Goal: Information Seeking & Learning: Learn about a topic

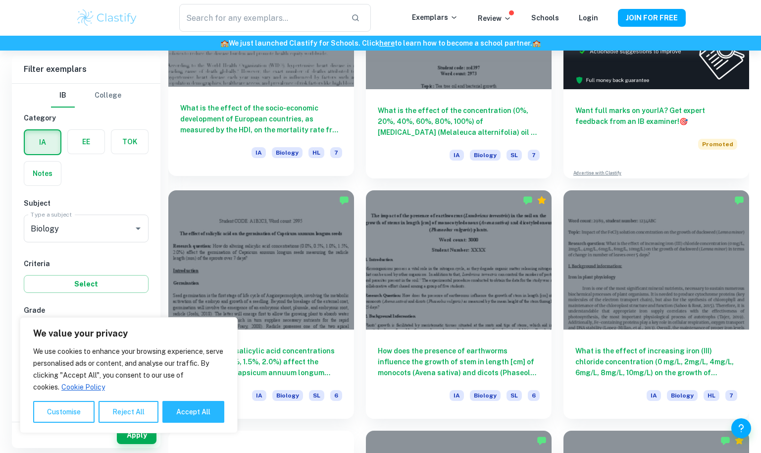
scroll to position [384, 0]
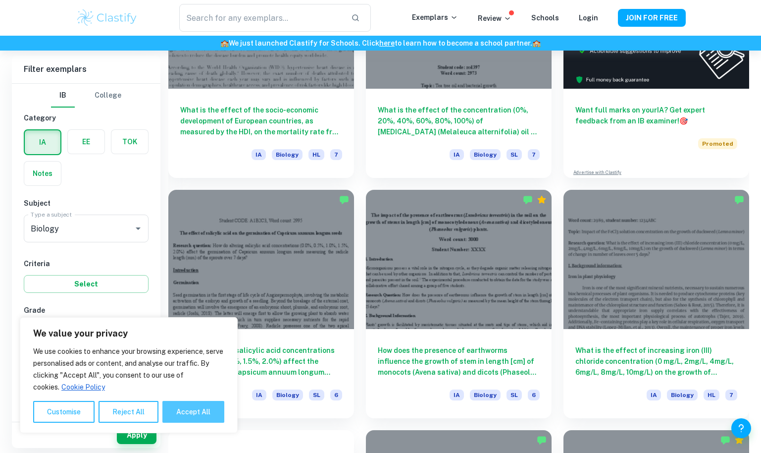
click at [209, 409] on button "Accept All" at bounding box center [193, 412] width 62 height 22
checkbox input "true"
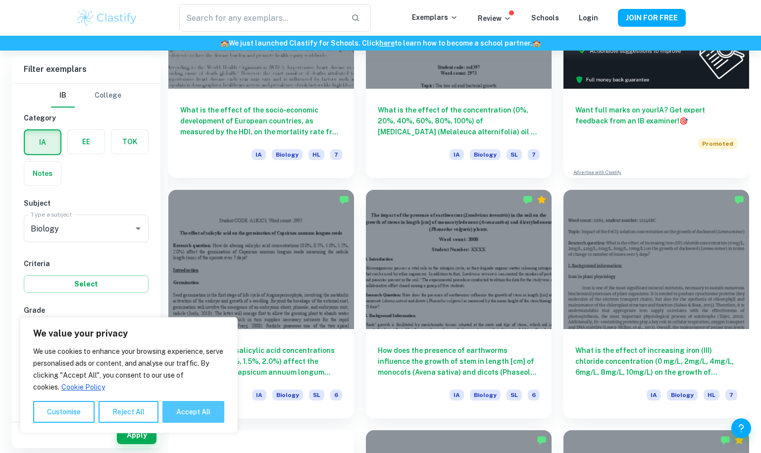
checkbox input "true"
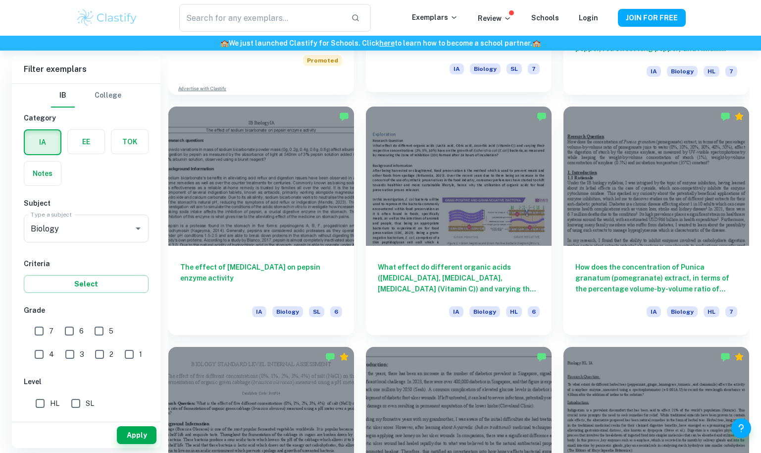
scroll to position [949, 0]
click at [48, 329] on input "7" at bounding box center [39, 331] width 20 height 20
checkbox input "true"
click at [51, 403] on span "HL" at bounding box center [54, 403] width 9 height 11
click at [50, 403] on input "HL" at bounding box center [40, 403] width 20 height 20
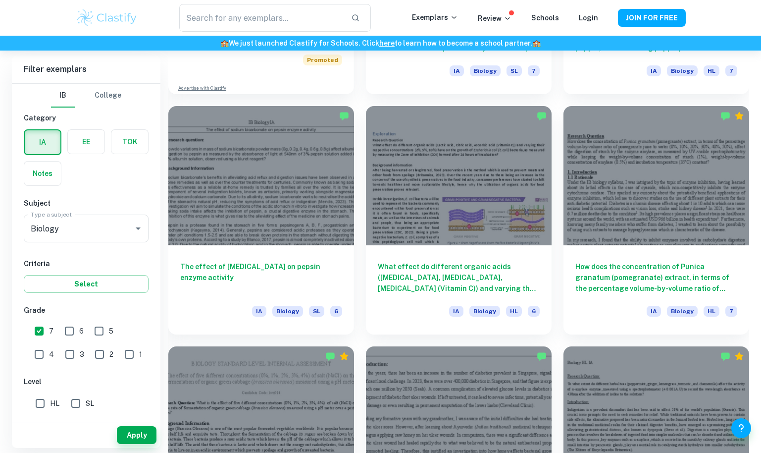
checkbox input "true"
click at [134, 435] on button "Apply" at bounding box center [137, 435] width 40 height 18
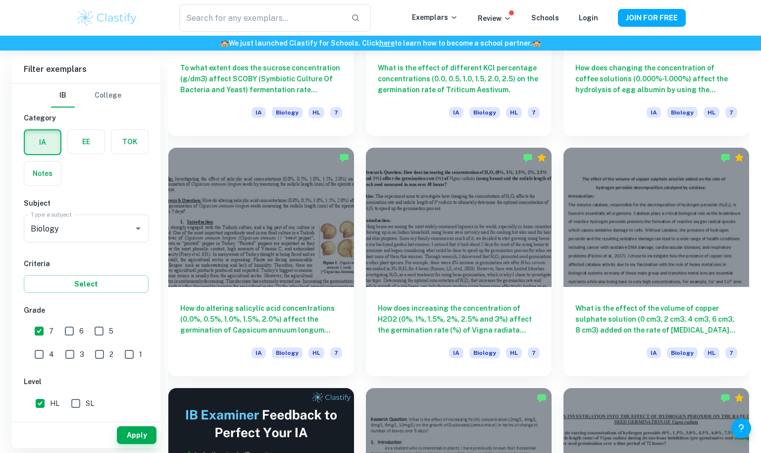
scroll to position [1399, 0]
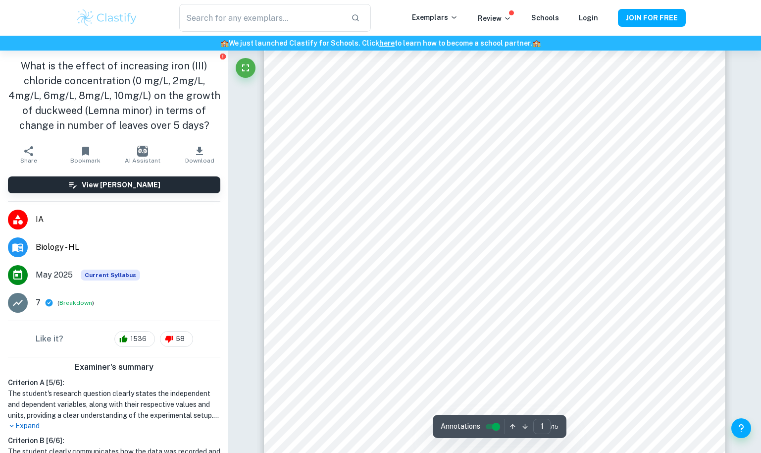
scroll to position [123, 0]
type input "5"
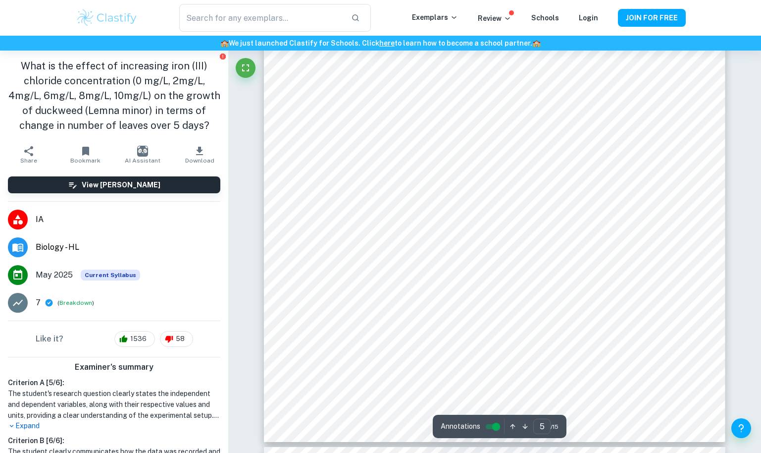
scroll to position [3048, 0]
click at [194, 153] on icon "button" at bounding box center [200, 151] width 12 height 12
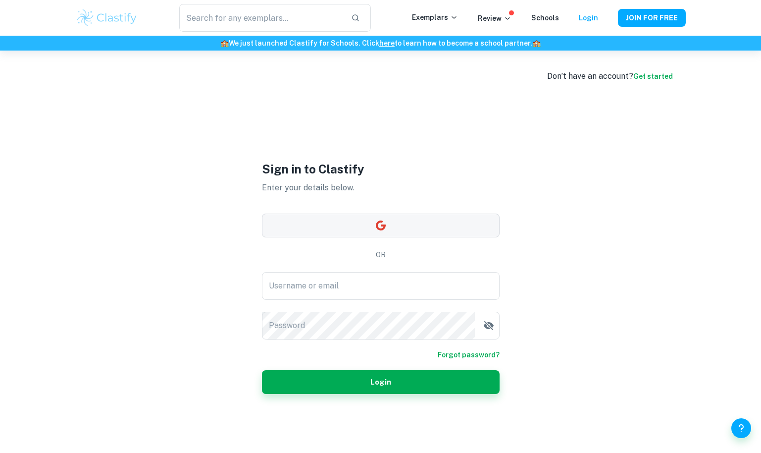
click at [406, 223] on button "button" at bounding box center [381, 225] width 238 height 24
click at [511, 147] on div "Sign in to Clastify Enter your details below. OR Username or email Username or …" at bounding box center [380, 277] width 297 height 453
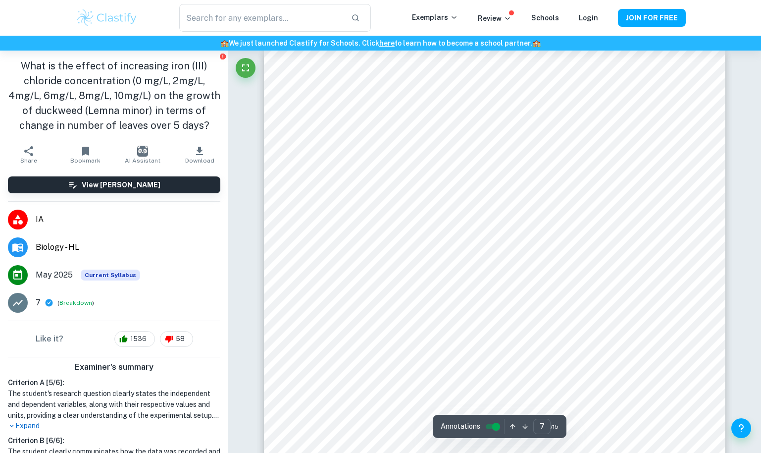
scroll to position [4311, 0]
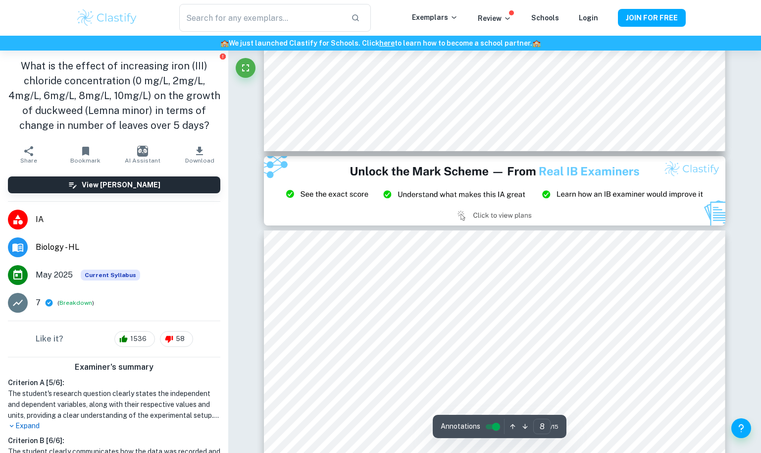
type input "9"
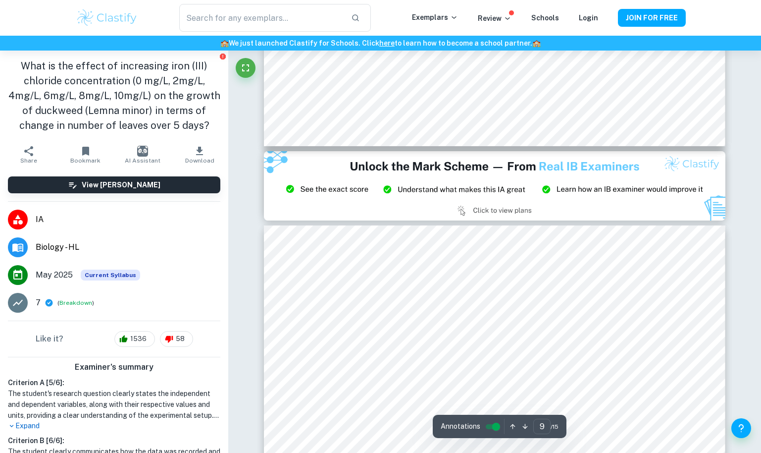
scroll to position [5315, 0]
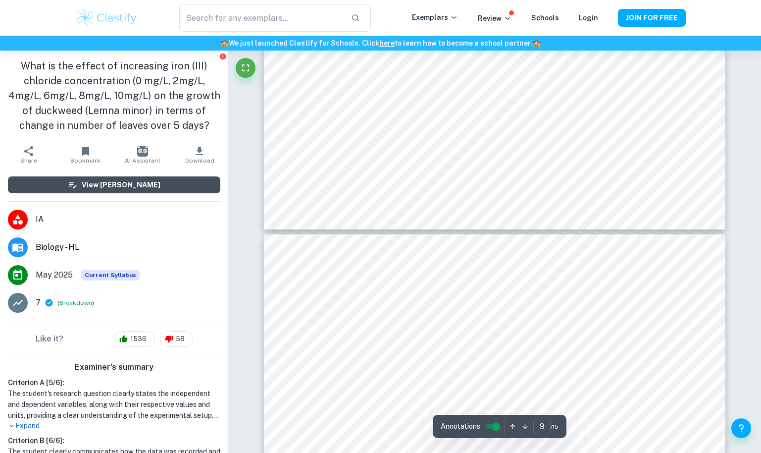
click at [157, 185] on button "View [PERSON_NAME]" at bounding box center [114, 184] width 212 height 17
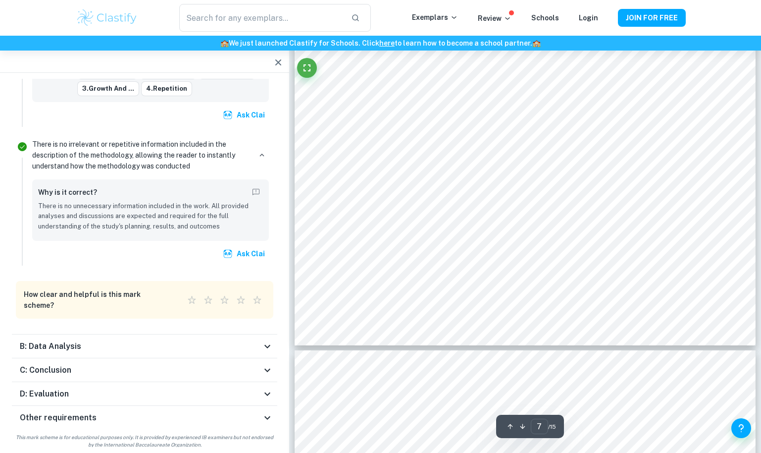
scroll to position [4314, 0]
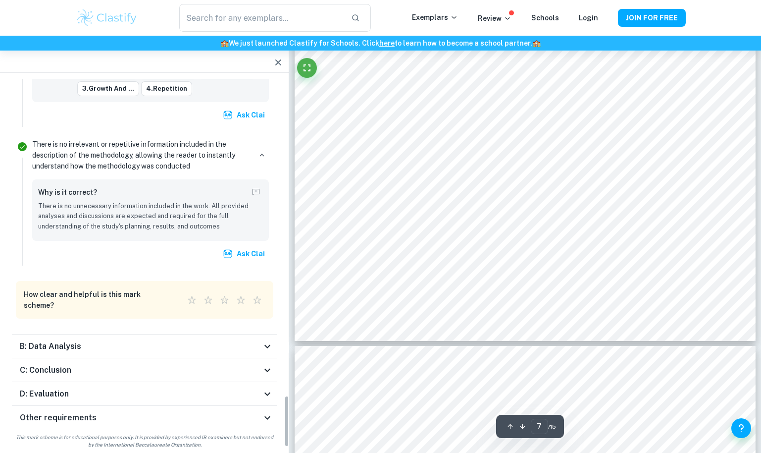
click at [63, 340] on h6 "B: Data Analysis" at bounding box center [50, 346] width 61 height 12
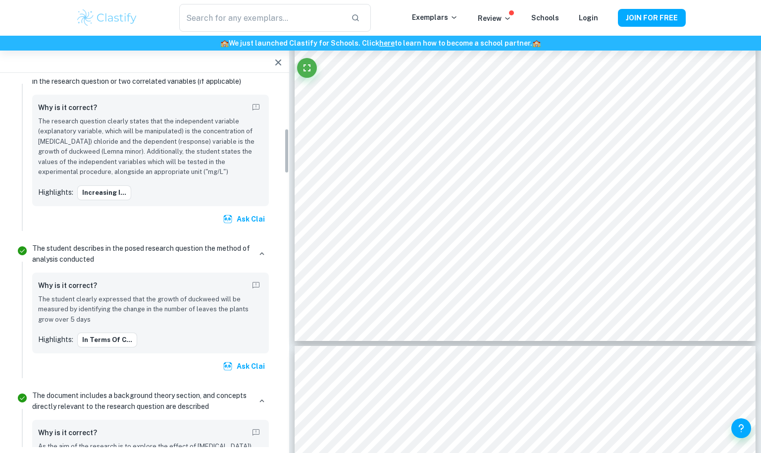
scroll to position [0, 0]
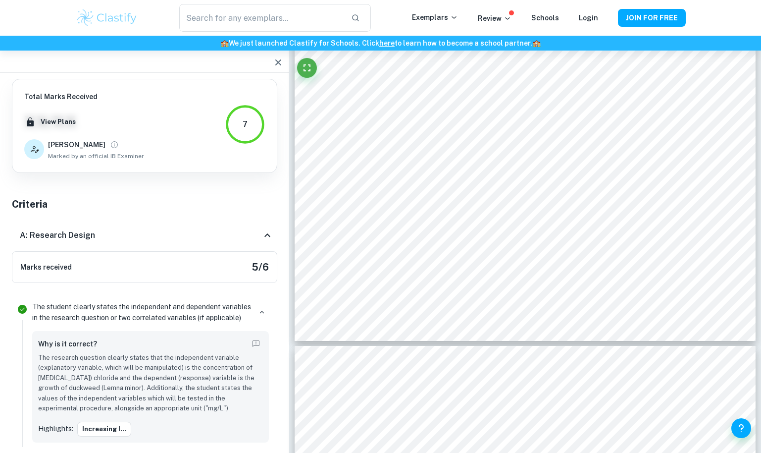
click at [276, 64] on icon "button" at bounding box center [278, 62] width 6 height 6
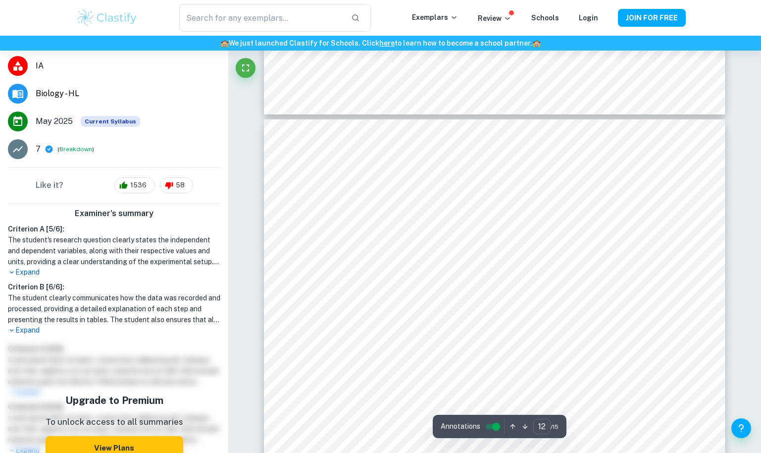
scroll to position [7243, 0]
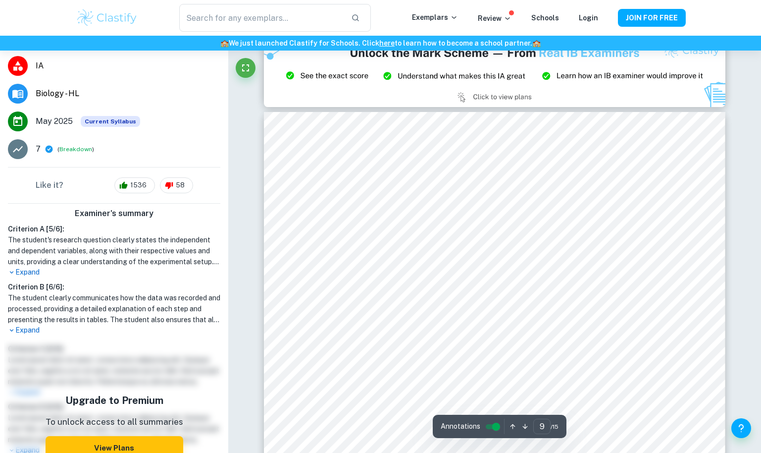
type input "8"
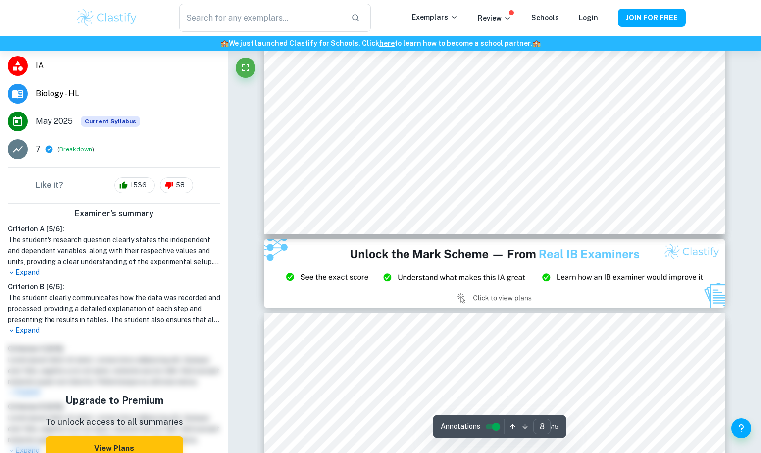
scroll to position [5070, 0]
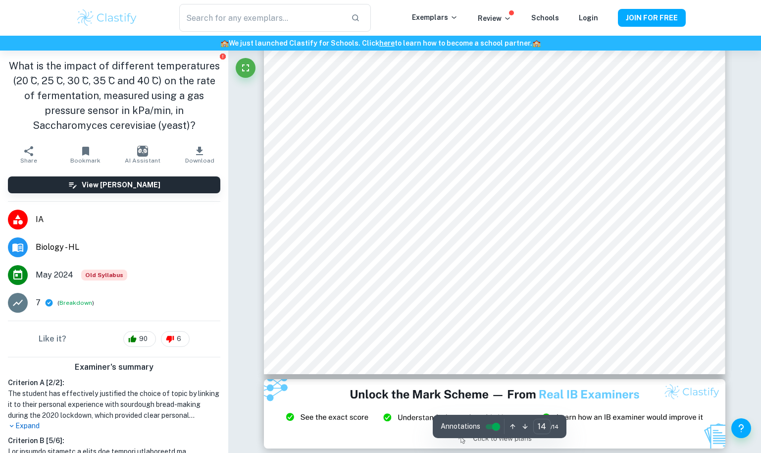
scroll to position [184, 0]
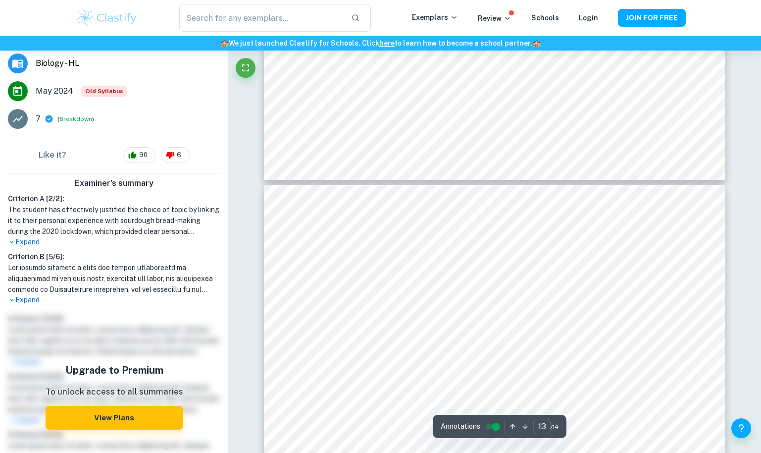
type input "12"
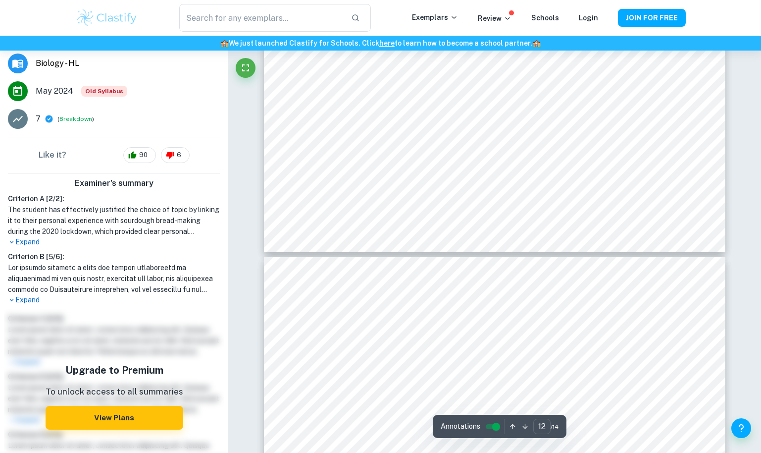
scroll to position [7891, 0]
